Goal: Task Accomplishment & Management: Complete application form

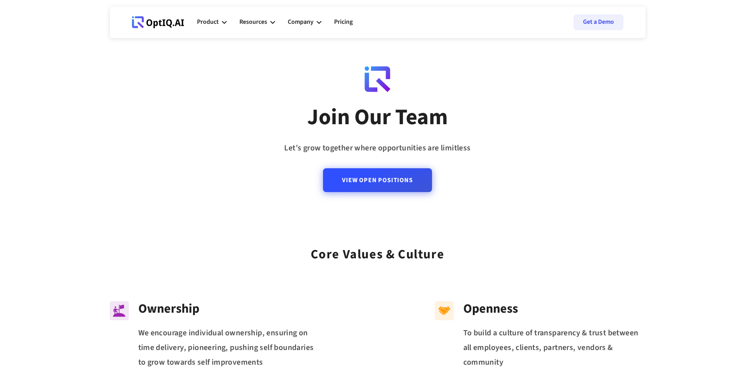
click at [371, 182] on link "View Open Positions" at bounding box center [377, 180] width 109 height 24
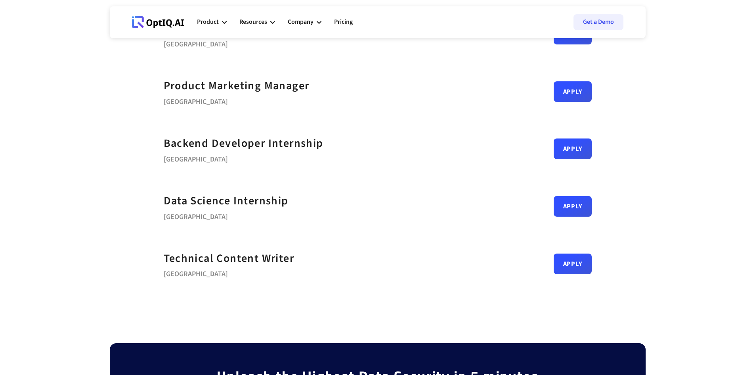
scroll to position [317, 0]
click at [554, 210] on link "Apply" at bounding box center [573, 203] width 38 height 21
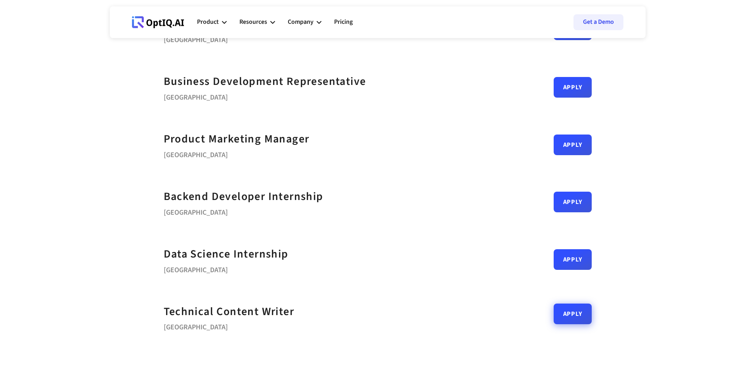
click at [554, 316] on link "Apply" at bounding box center [573, 313] width 38 height 21
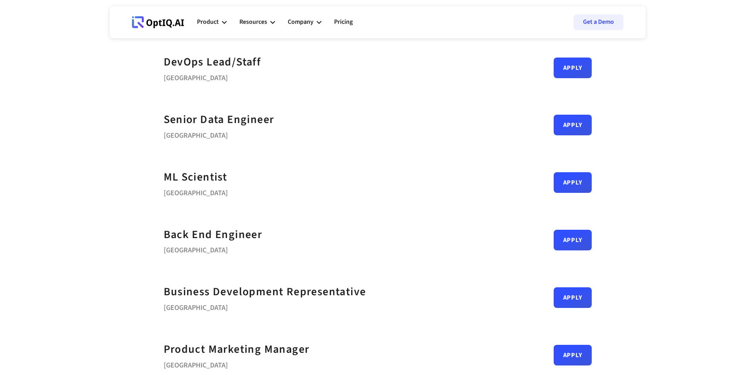
scroll to position [53, 0]
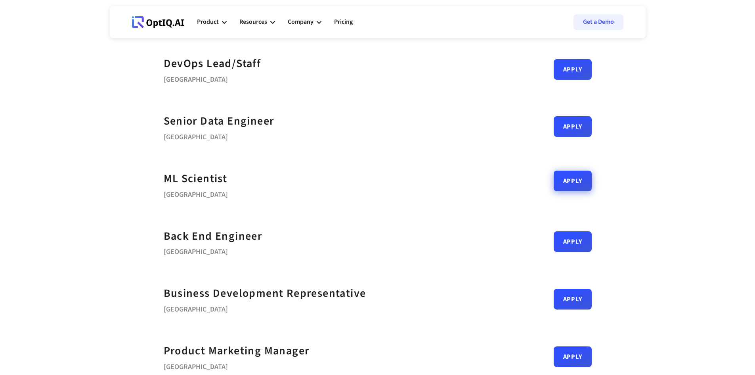
click at [554, 187] on link "Apply" at bounding box center [573, 180] width 38 height 21
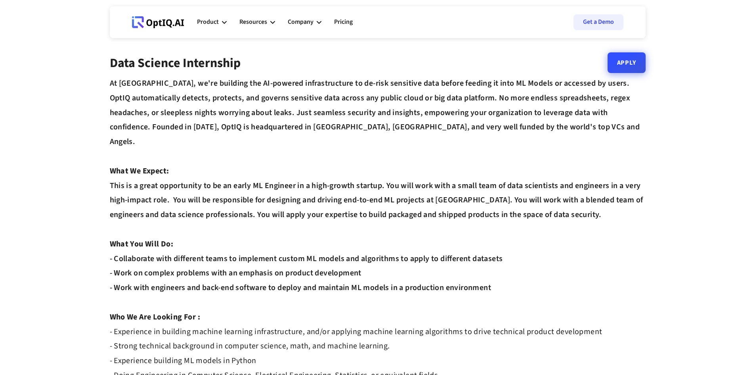
click at [622, 67] on link "Apply" at bounding box center [627, 62] width 38 height 21
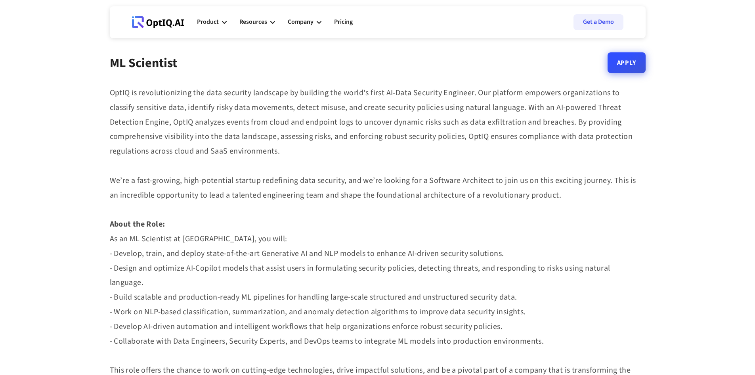
click at [618, 63] on link "Apply" at bounding box center [627, 62] width 38 height 21
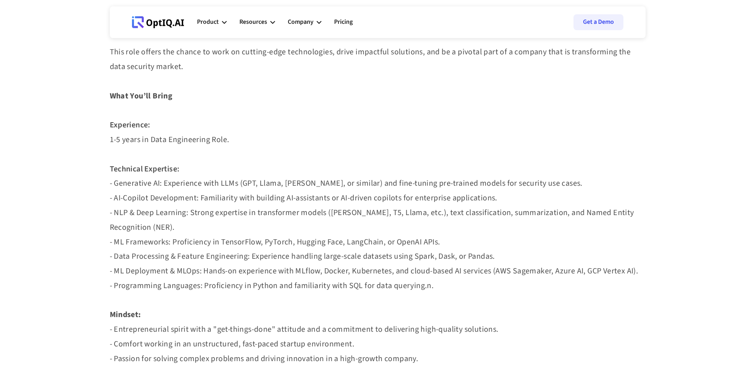
scroll to position [317, 0]
